Goal: Check status: Check status

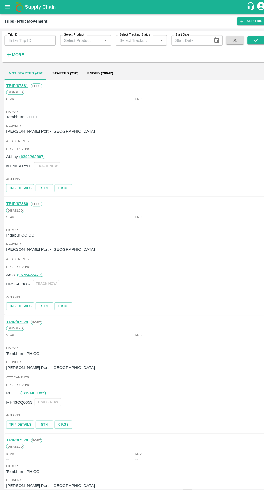
click at [22, 57] on h6 "More" at bounding box center [18, 53] width 12 height 7
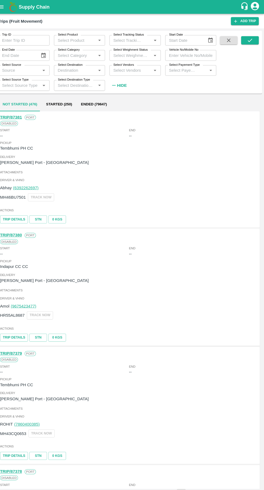
click at [192, 54] on input "Vehicle No/Mobile No" at bounding box center [192, 54] width 50 height 10
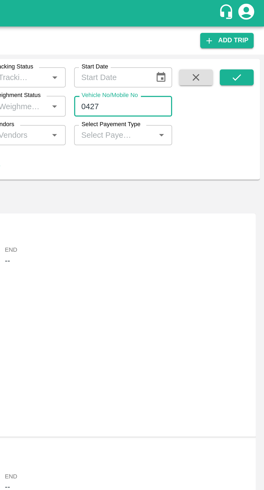
type input "0427"
click at [250, 39] on icon "submit" at bounding box center [250, 39] width 6 height 6
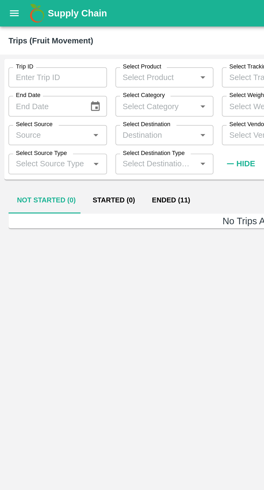
click at [86, 100] on button "Ended (11)" at bounding box center [87, 102] width 28 height 13
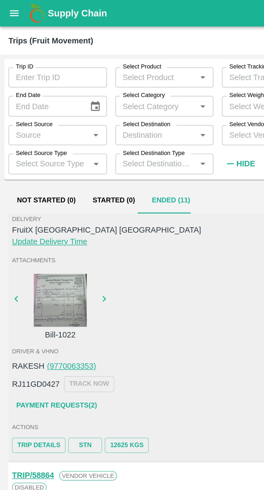
scroll to position [47, 0]
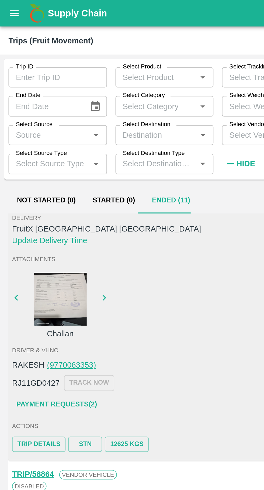
click at [31, 154] on div at bounding box center [31, 152] width 40 height 27
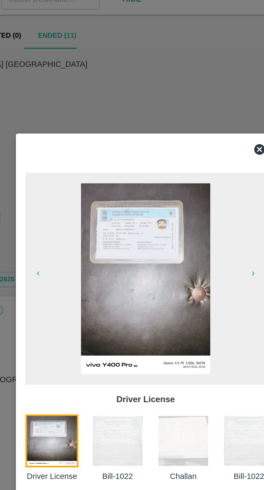
click at [121, 311] on img at bounding box center [117, 308] width 27 height 27
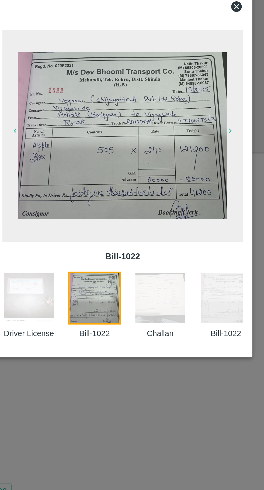
click at [189, 161] on icon at bounding box center [189, 159] width 5 height 5
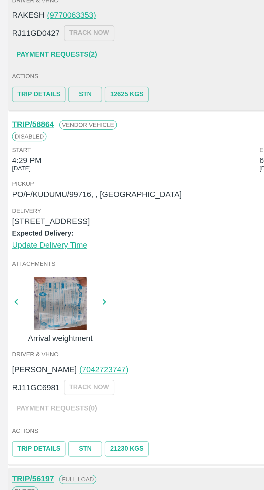
scroll to position [0, 0]
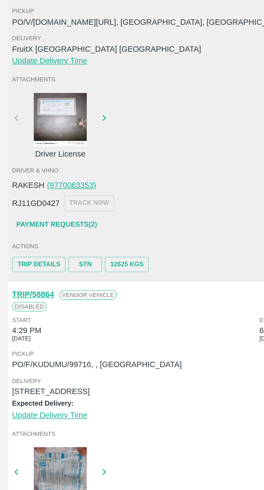
click at [24, 252] on link "Payment Requests( 2 )" at bounding box center [28, 252] width 45 height 9
